Goal: Task Accomplishment & Management: Manage account settings

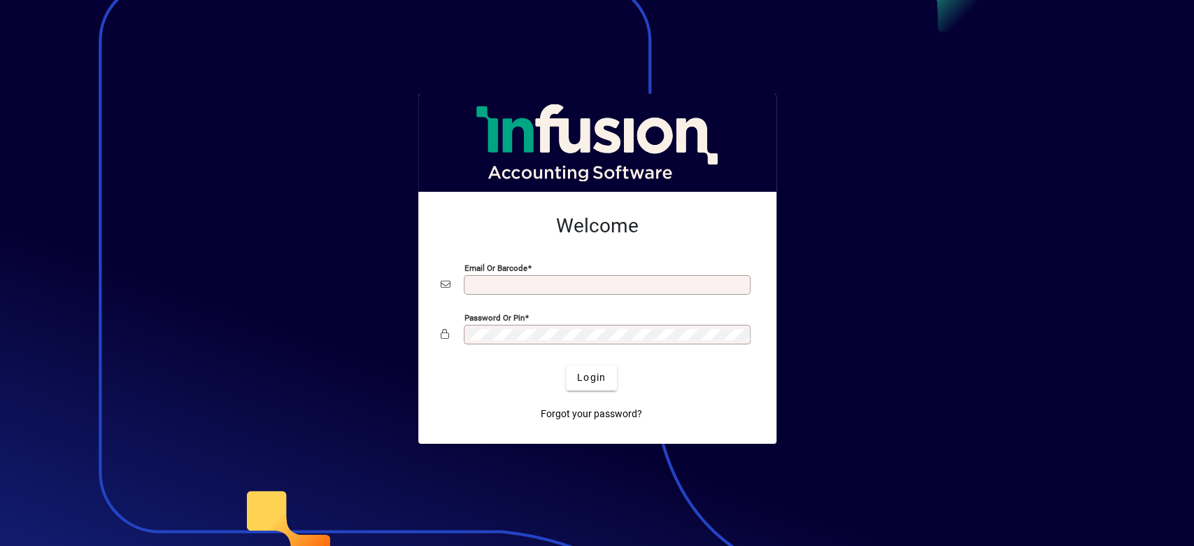
type input "**********"
click at [1072, 267] on div at bounding box center [597, 273] width 1194 height 546
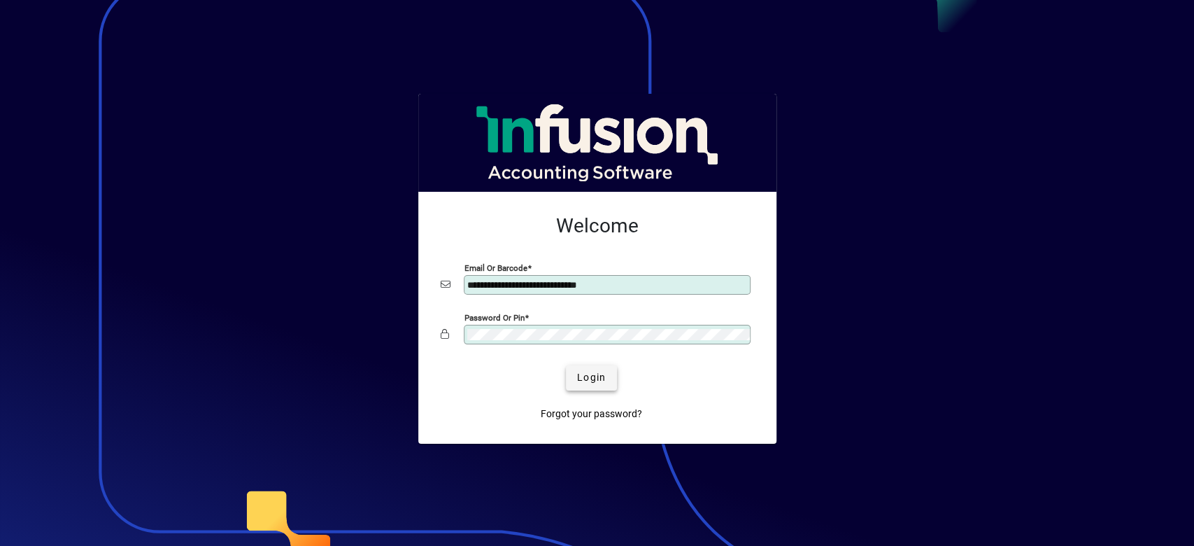
click at [581, 378] on span "Login" at bounding box center [591, 377] width 29 height 15
